Goal: Connect with others: Connect with other users

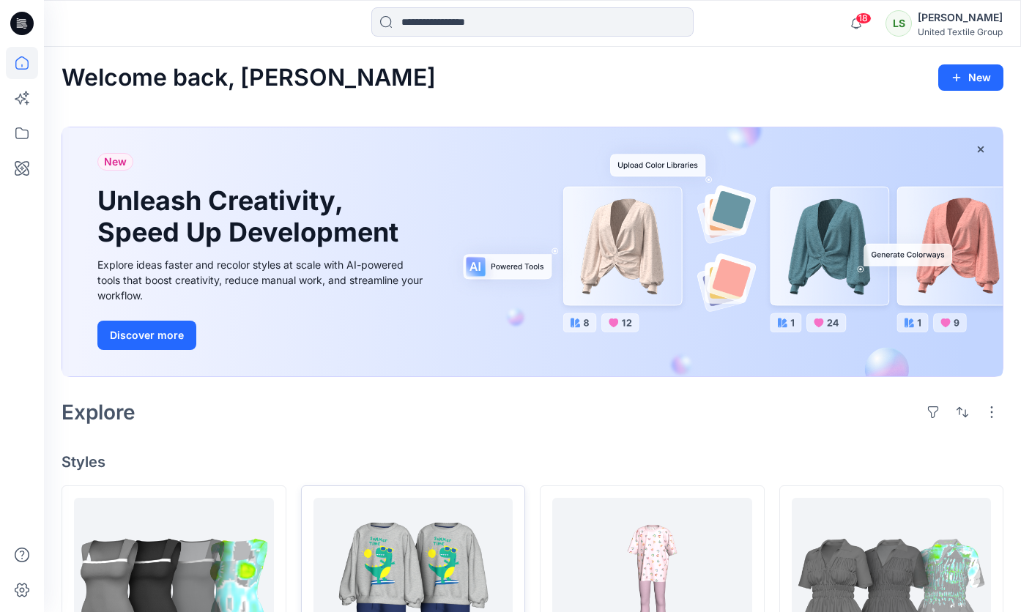
scroll to position [117, 0]
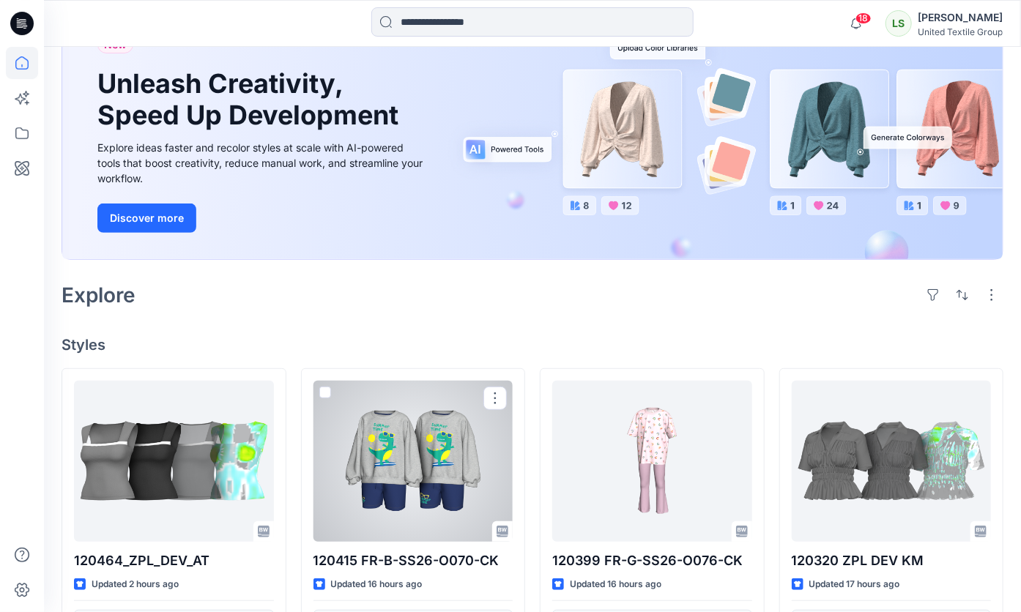
click at [388, 459] on div at bounding box center [413, 461] width 200 height 161
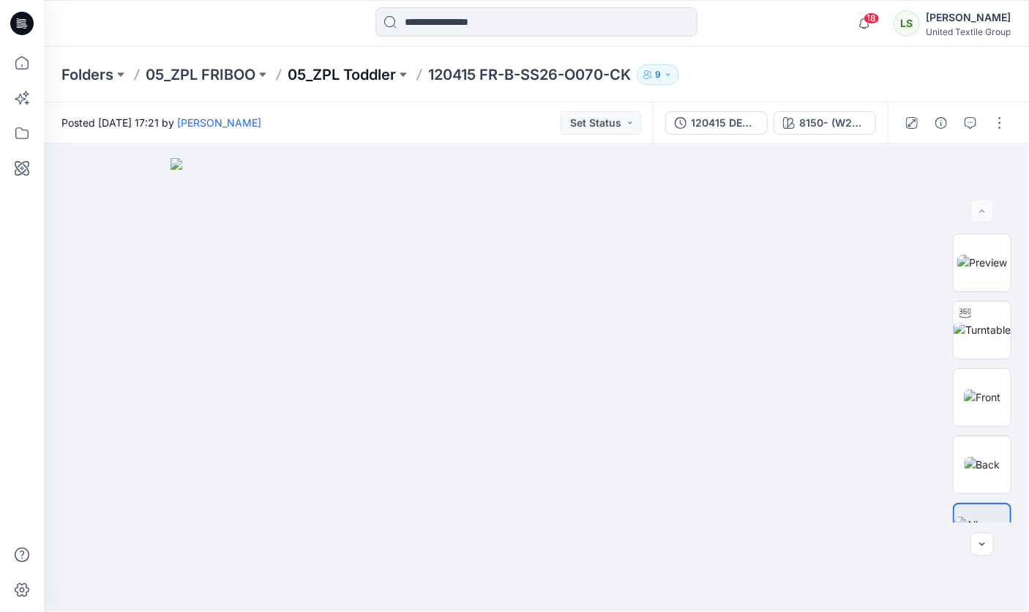
click at [338, 72] on p "05_ZPL Toddler" at bounding box center [342, 74] width 108 height 20
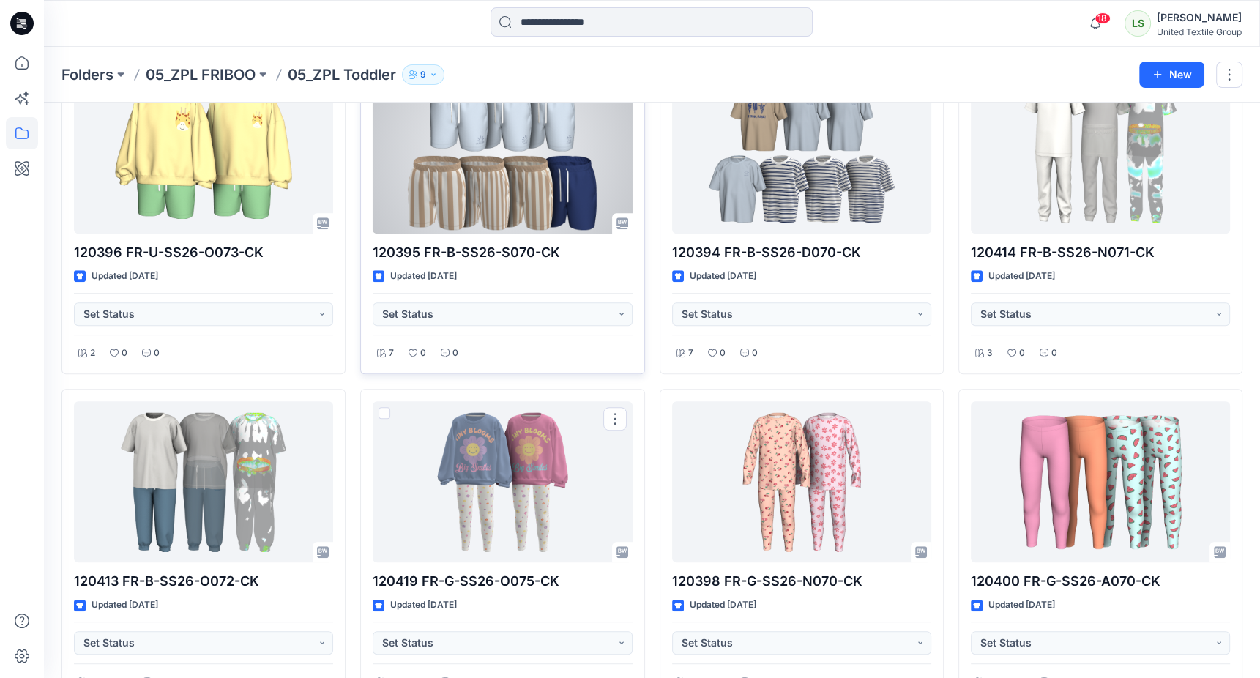
scroll to position [703, 0]
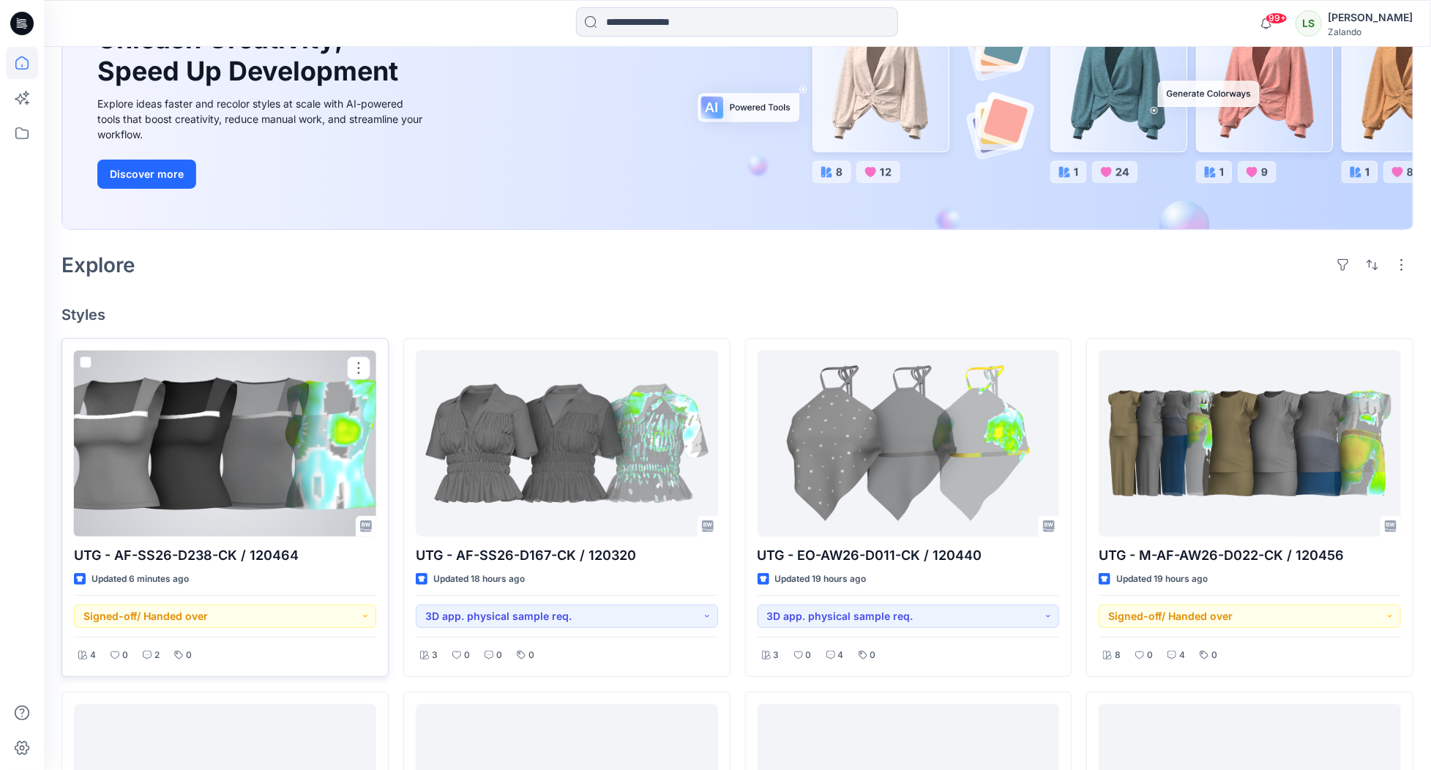
scroll to position [199, 0]
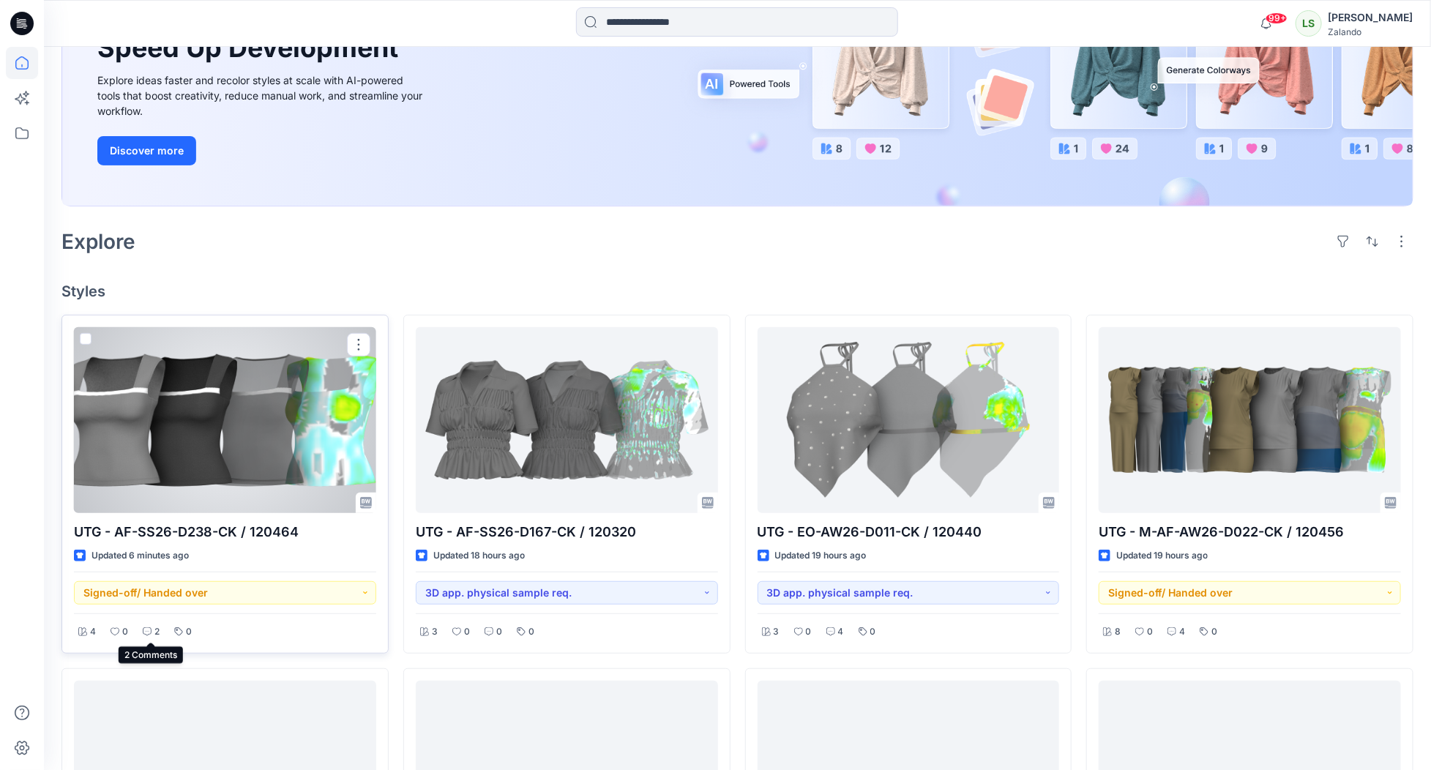
click at [145, 636] on div "2" at bounding box center [151, 632] width 26 height 18
click at [153, 627] on div "2" at bounding box center [151, 632] width 26 height 18
click at [226, 414] on div at bounding box center [225, 420] width 302 height 186
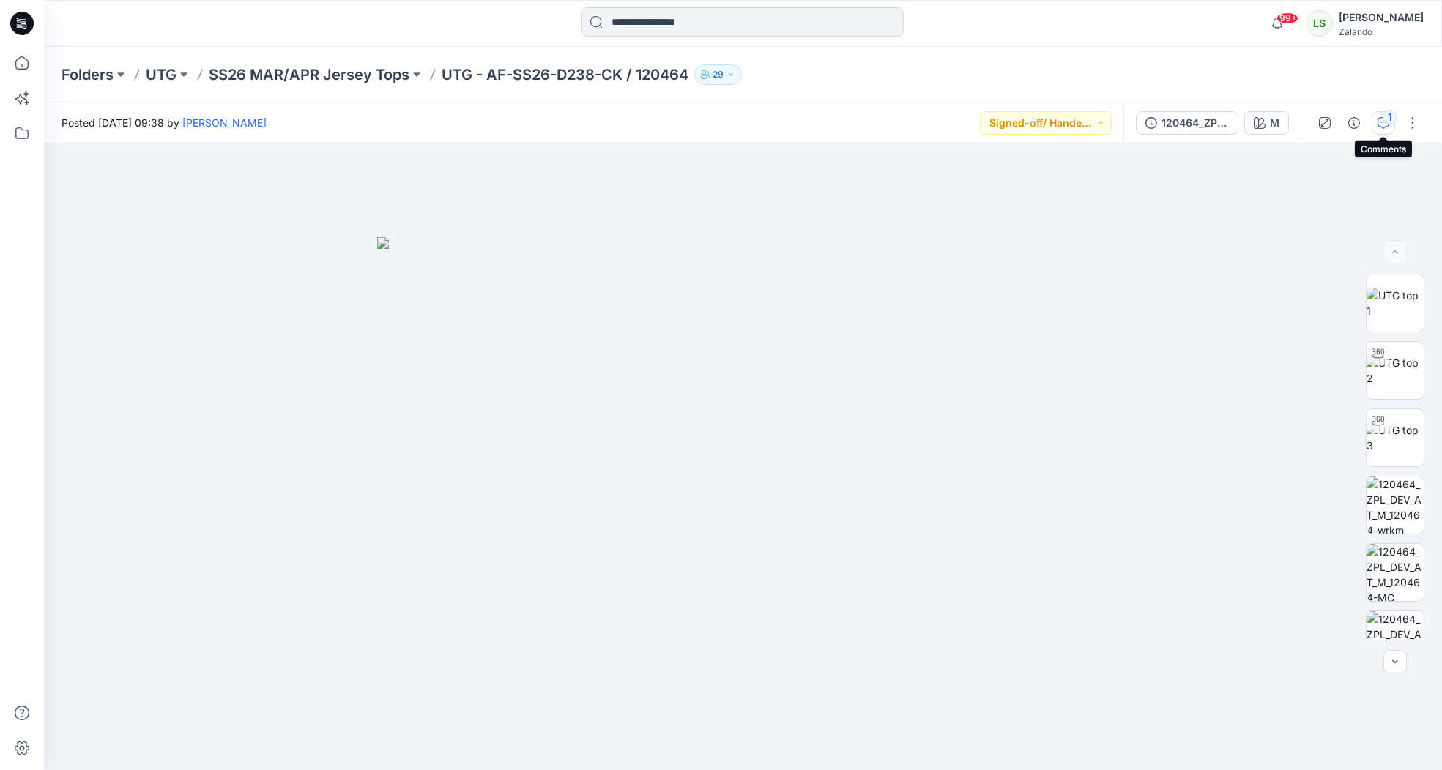
click at [1387, 119] on div "1" at bounding box center [1389, 117] width 15 height 15
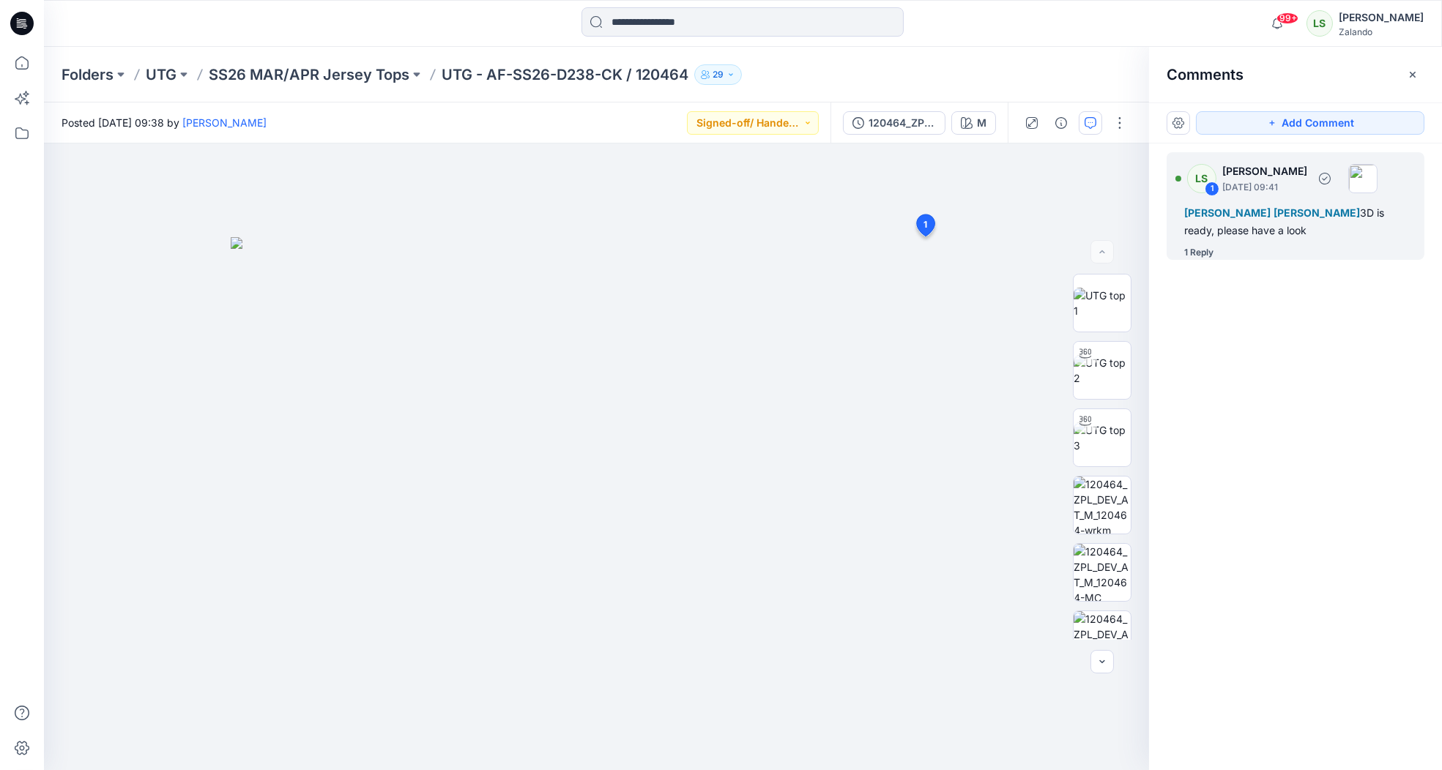
click at [1207, 256] on div "1 Reply" at bounding box center [1198, 252] width 29 height 15
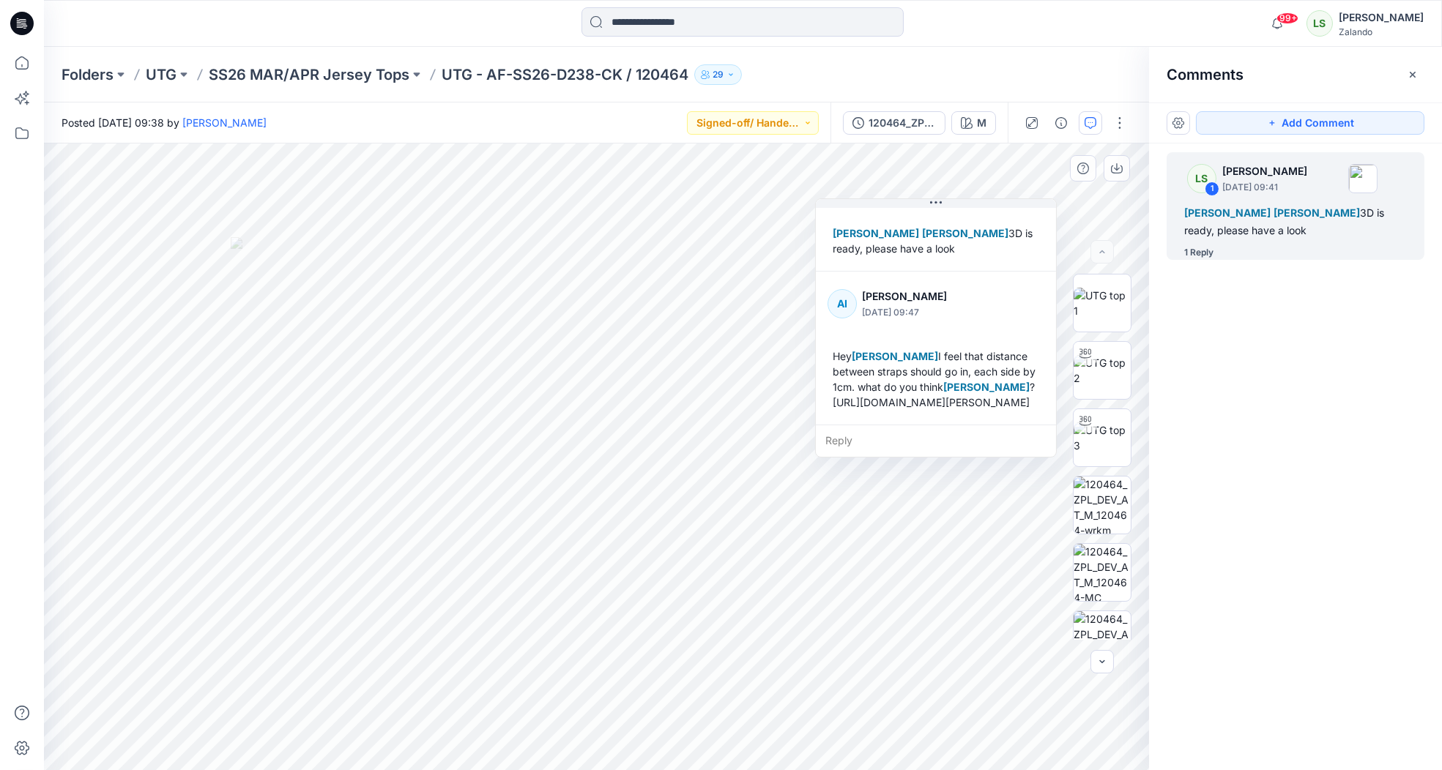
scroll to position [72, 0]
click at [1099, 376] on img at bounding box center [1101, 370] width 57 height 31
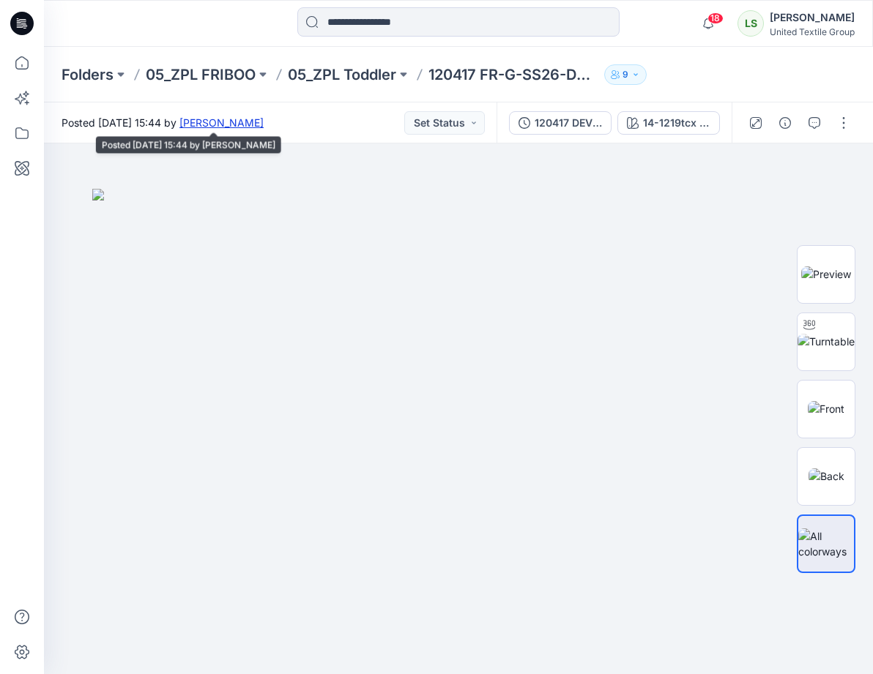
click at [264, 118] on link "[PERSON_NAME]" at bounding box center [221, 122] width 84 height 12
